Goal: Information Seeking & Learning: Understand process/instructions

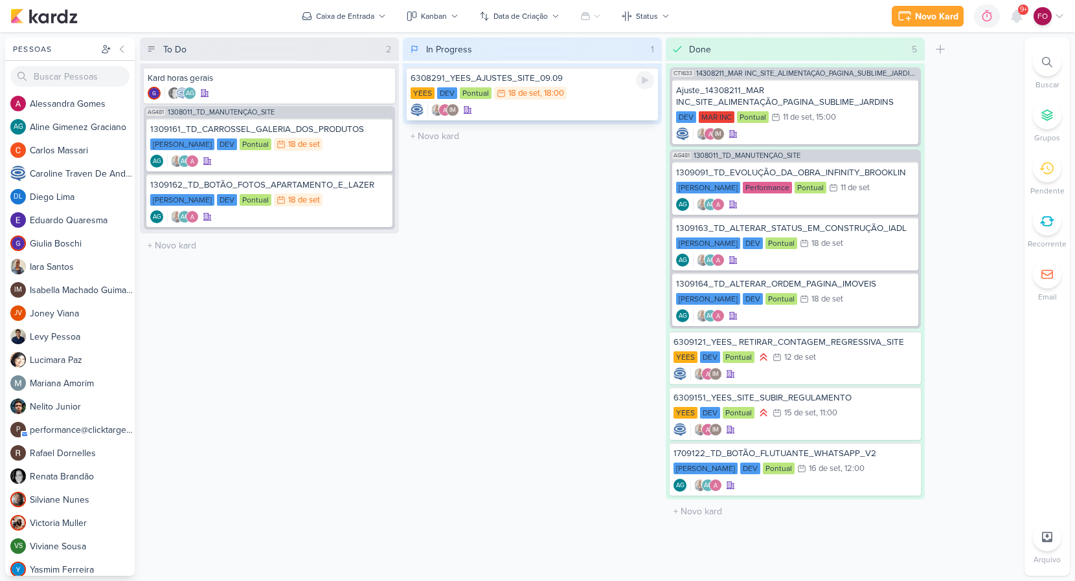
click at [595, 96] on div "YEES DEV Pontual 18/9 [DATE] 18:00" at bounding box center [532, 94] width 243 height 14
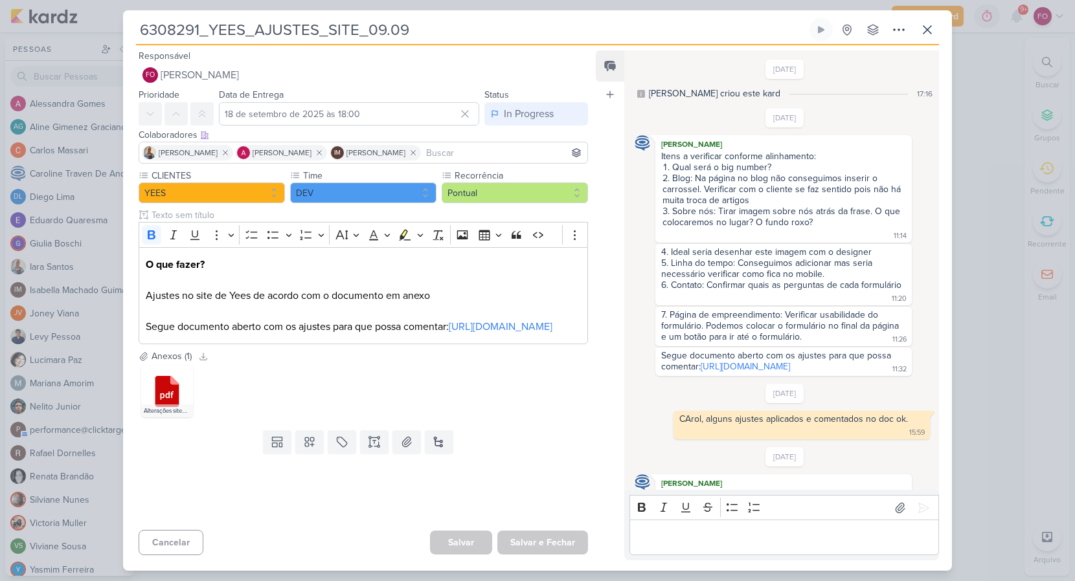
scroll to position [267, 0]
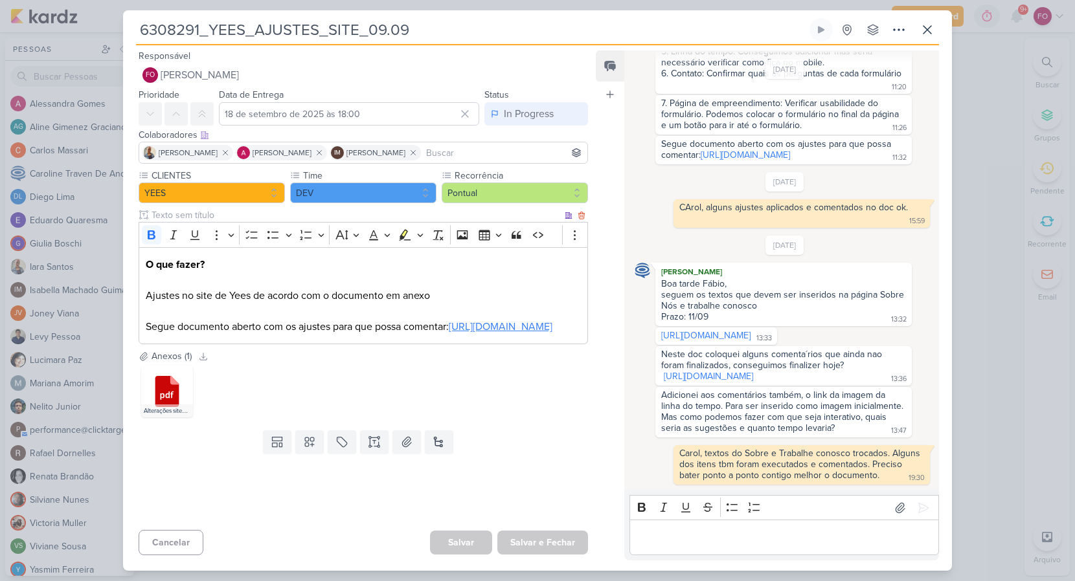
click at [449, 333] on link "[URL][DOMAIN_NAME]" at bounding box center [501, 327] width 104 height 13
click at [927, 25] on icon at bounding box center [927, 30] width 16 height 16
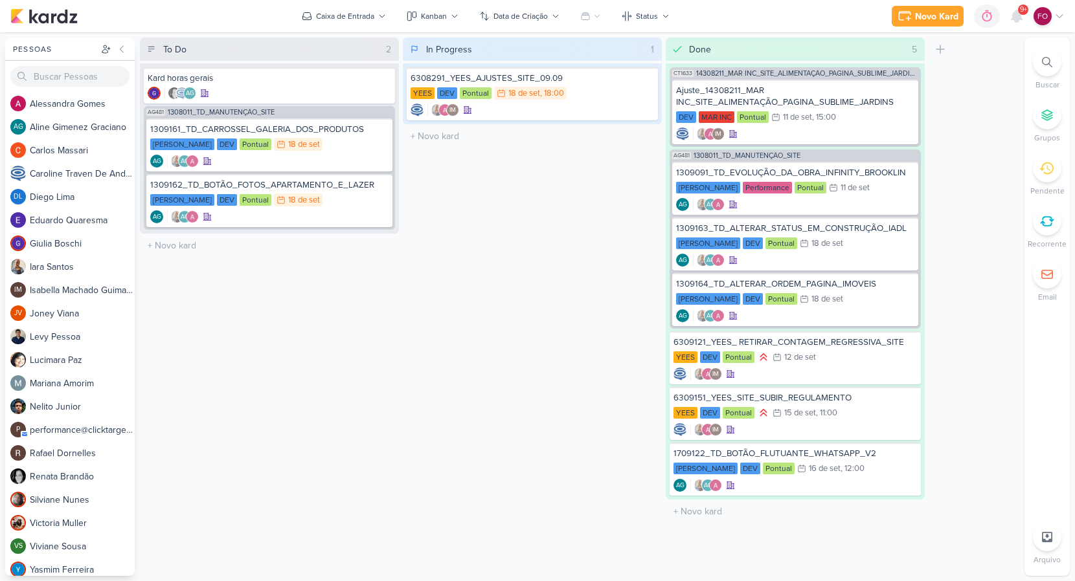
click at [566, 352] on div "In Progress 1 Mover Para Esquerda Mover Para Direita [GEOGRAPHIC_DATA] 6308291_…" at bounding box center [532, 307] width 259 height 539
click at [609, 109] on div "IM" at bounding box center [532, 110] width 243 height 13
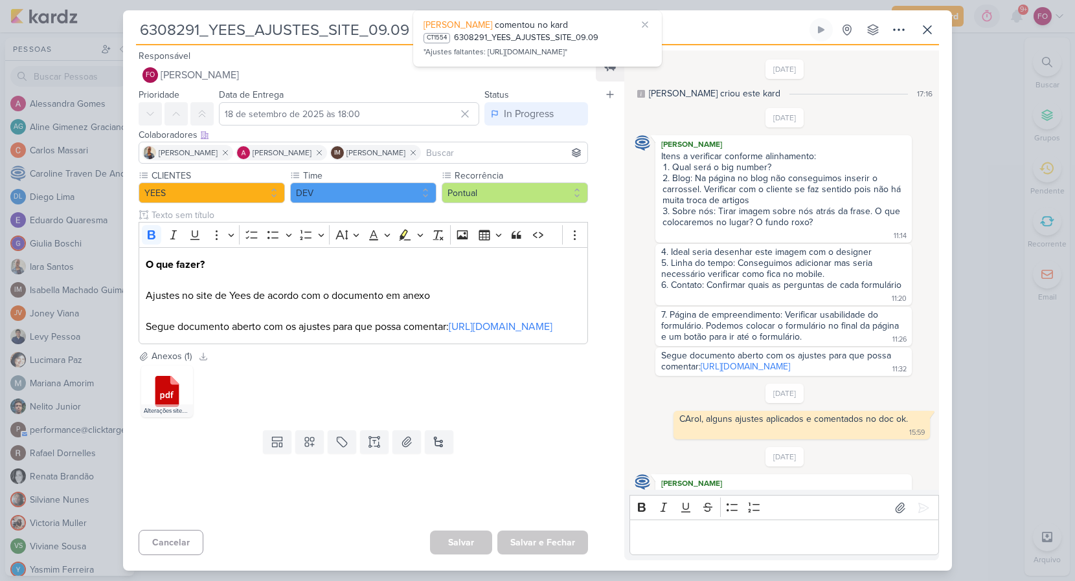
scroll to position [354, 0]
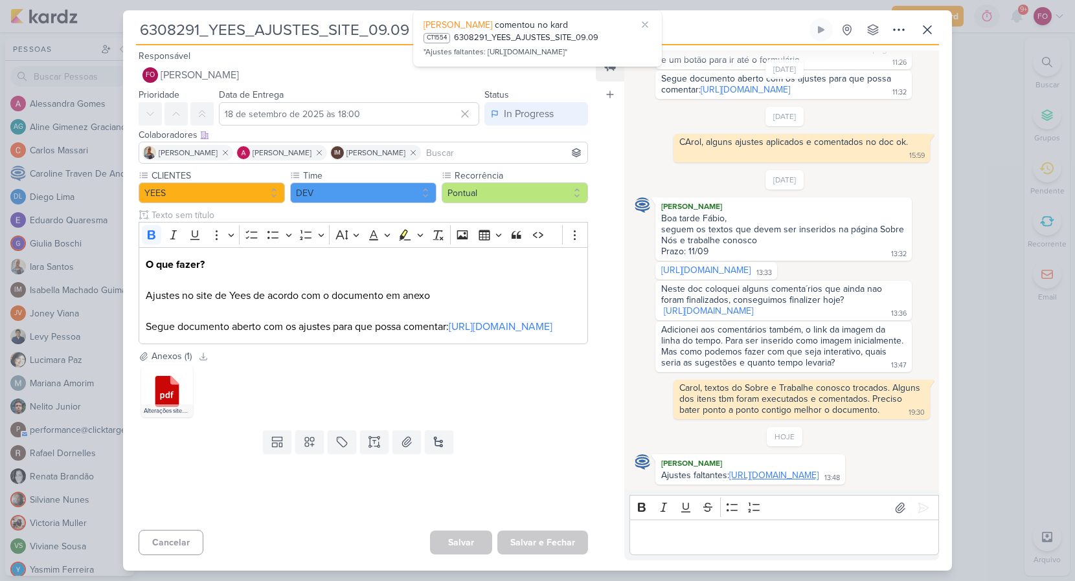
click at [743, 470] on link "[URL][DOMAIN_NAME]" at bounding box center [773, 475] width 89 height 11
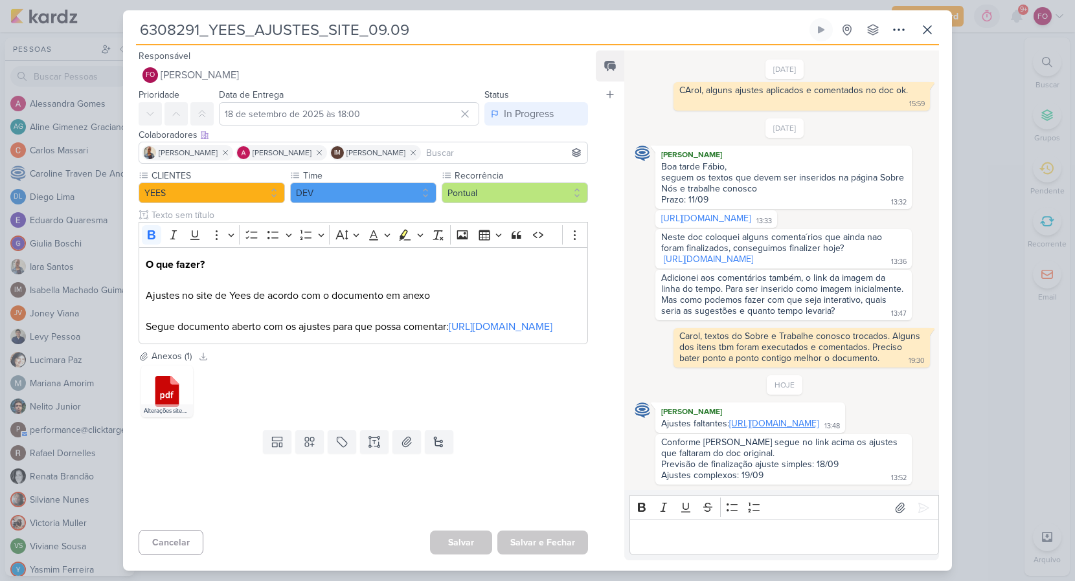
scroll to position [406, 0]
click at [825, 29] on icon at bounding box center [821, 30] width 10 height 10
click at [825, 27] on icon at bounding box center [821, 30] width 10 height 10
click at [672, 549] on div "Editor editing area: main" at bounding box center [784, 538] width 310 height 36
click at [671, 547] on div "Editor editing area: main" at bounding box center [784, 538] width 310 height 36
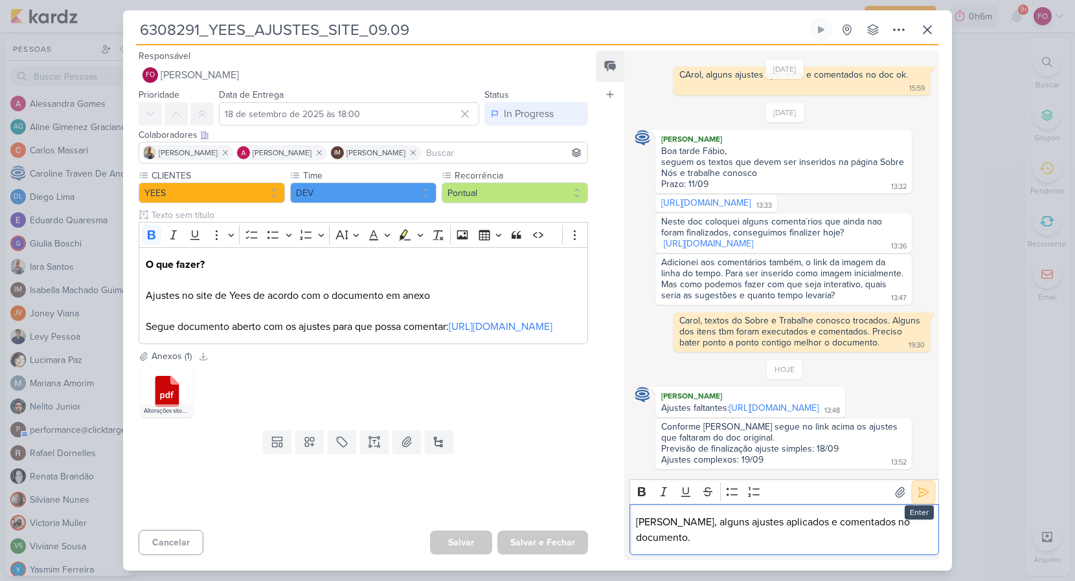
click at [919, 497] on icon at bounding box center [924, 493] width 10 height 10
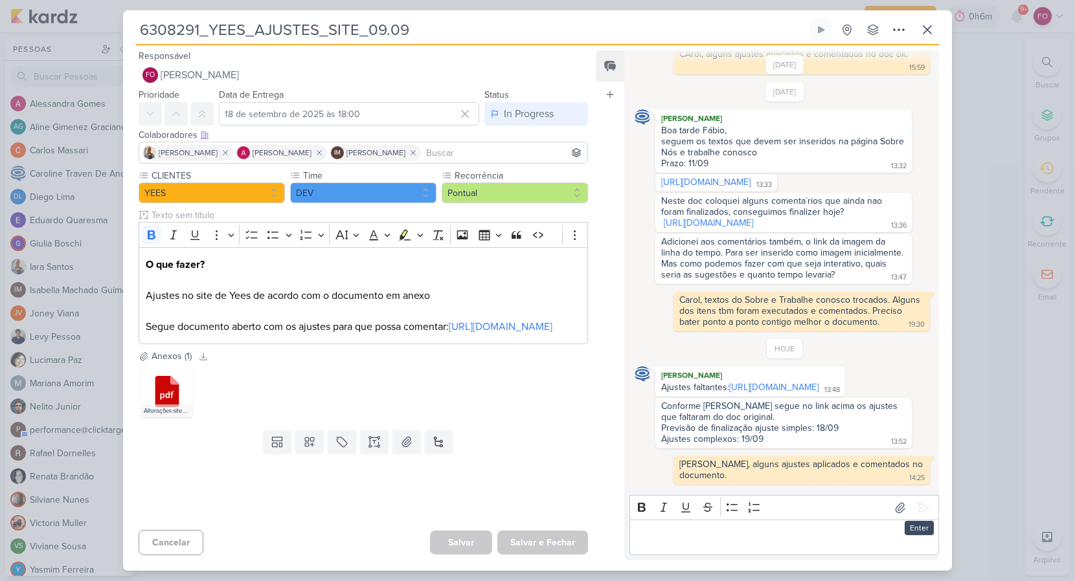
scroll to position [442, 0]
click at [927, 30] on icon at bounding box center [927, 30] width 8 height 8
